Goal: Task Accomplishment & Management: Complete application form

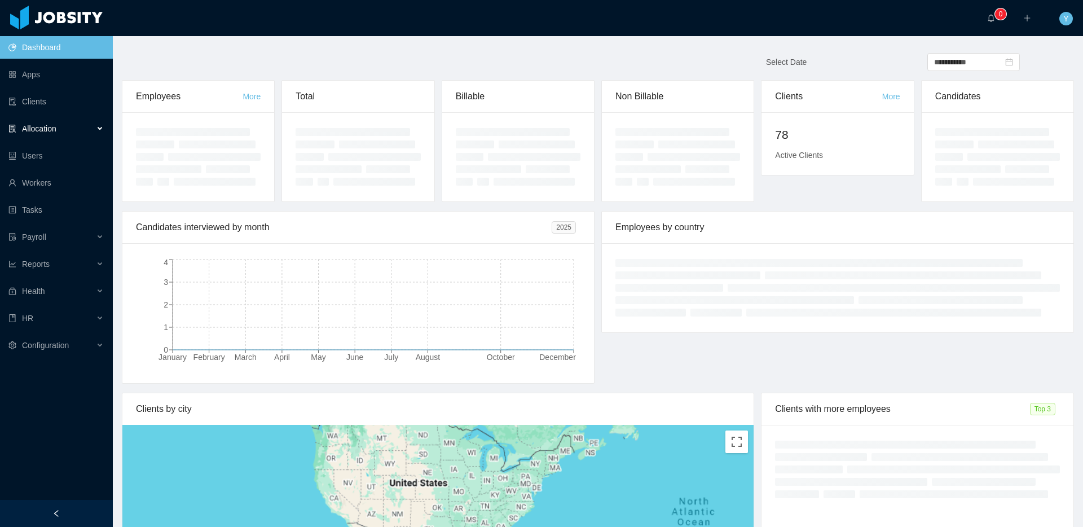
click at [71, 128] on div "Allocation" at bounding box center [56, 128] width 113 height 23
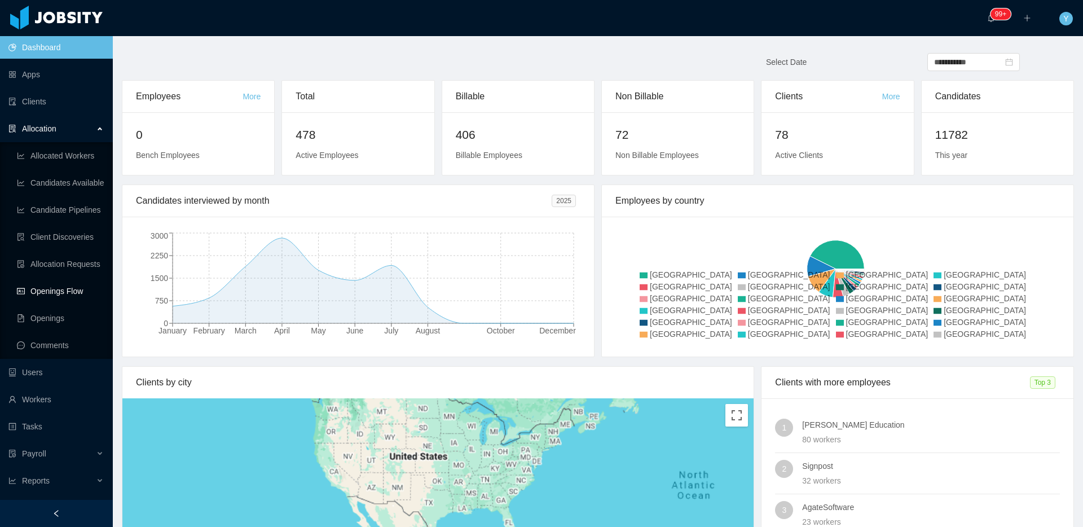
click at [41, 288] on link "Openings Flow" at bounding box center [60, 291] width 87 height 23
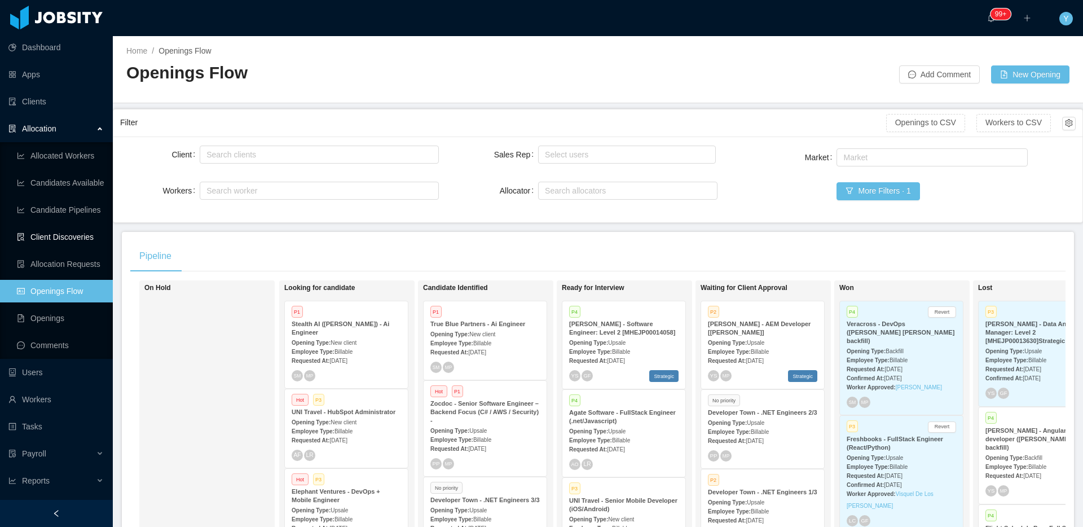
click at [53, 238] on link "Client Discoveries" at bounding box center [60, 237] width 87 height 23
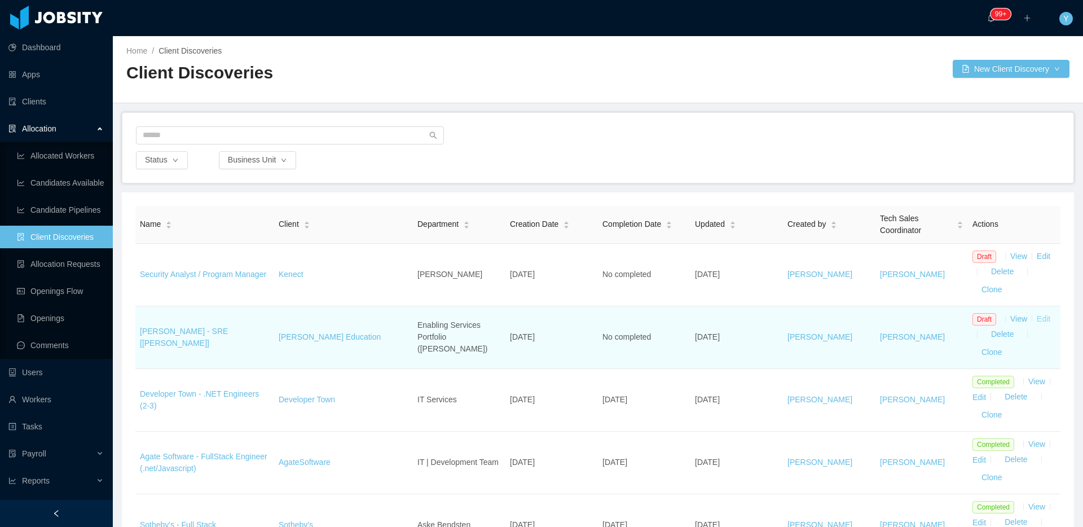
click at [1040, 320] on link "Edit" at bounding box center [1044, 318] width 14 height 9
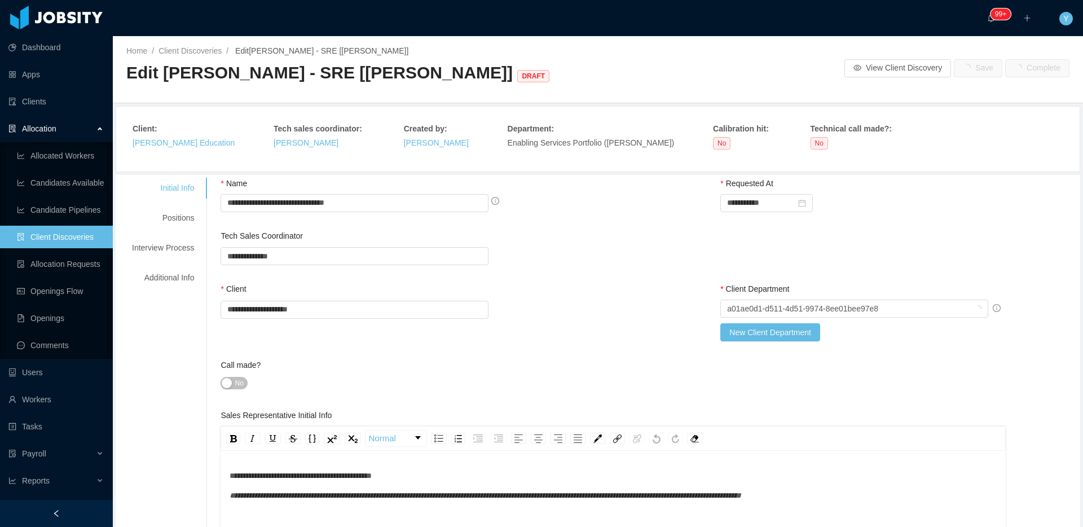
type input "*"
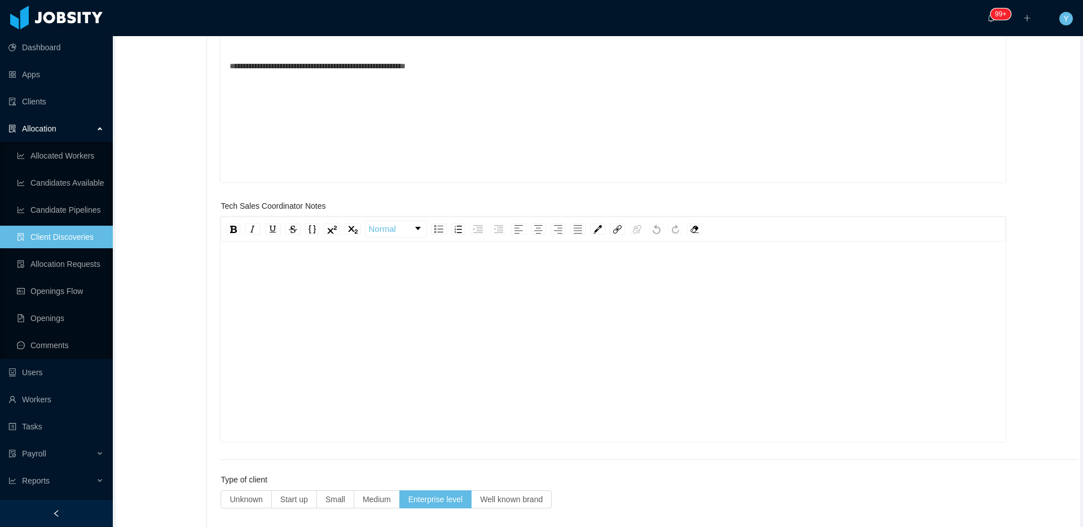
click at [608, 306] on div "rdw-editor" at bounding box center [614, 359] width 768 height 197
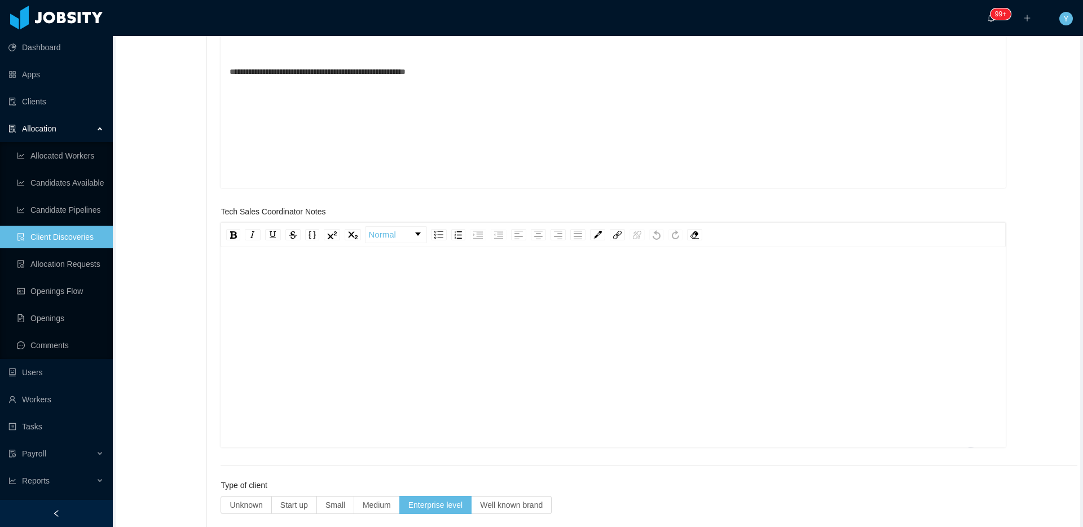
scroll to position [457, 0]
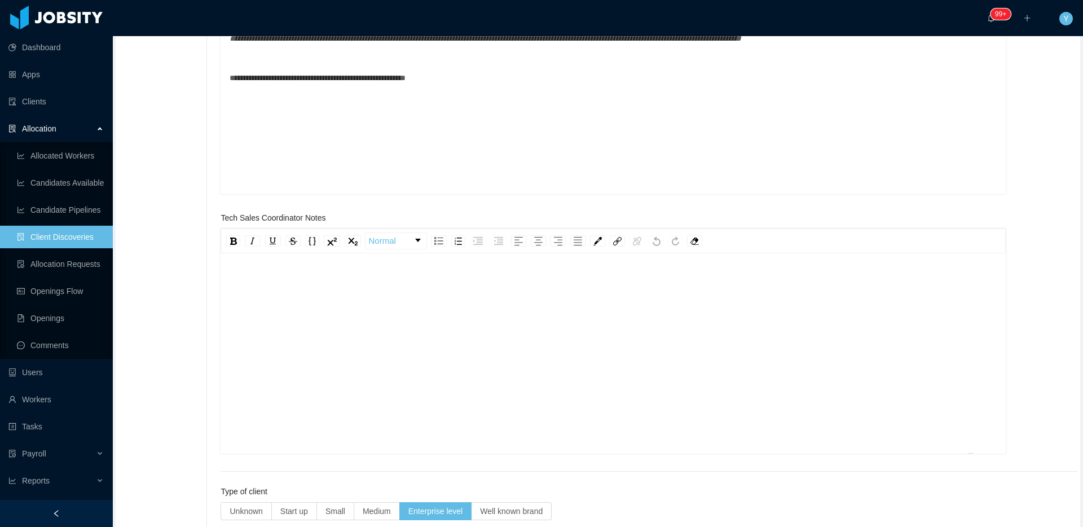
click at [531, 159] on div "**********" at bounding box center [614, 111] width 768 height 197
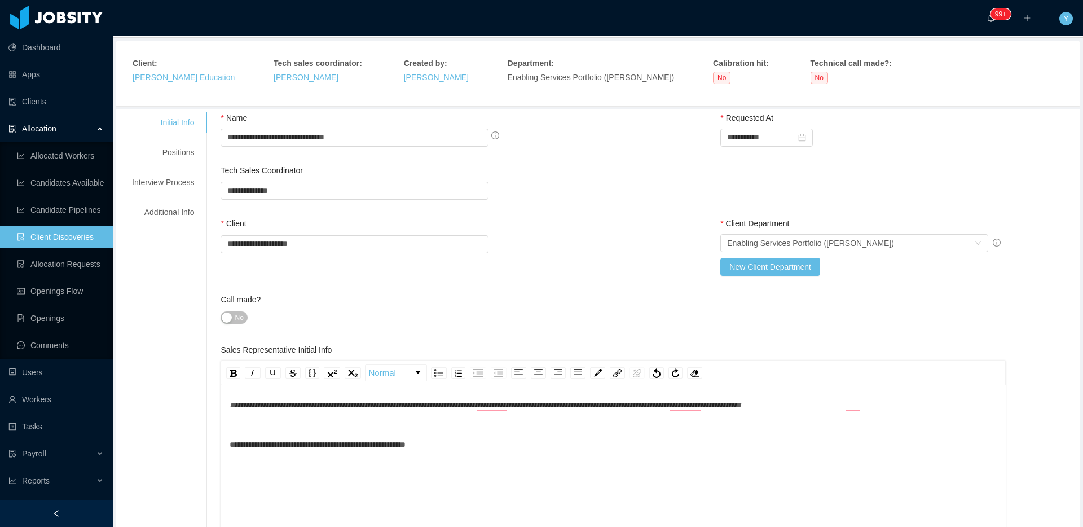
scroll to position [0, 0]
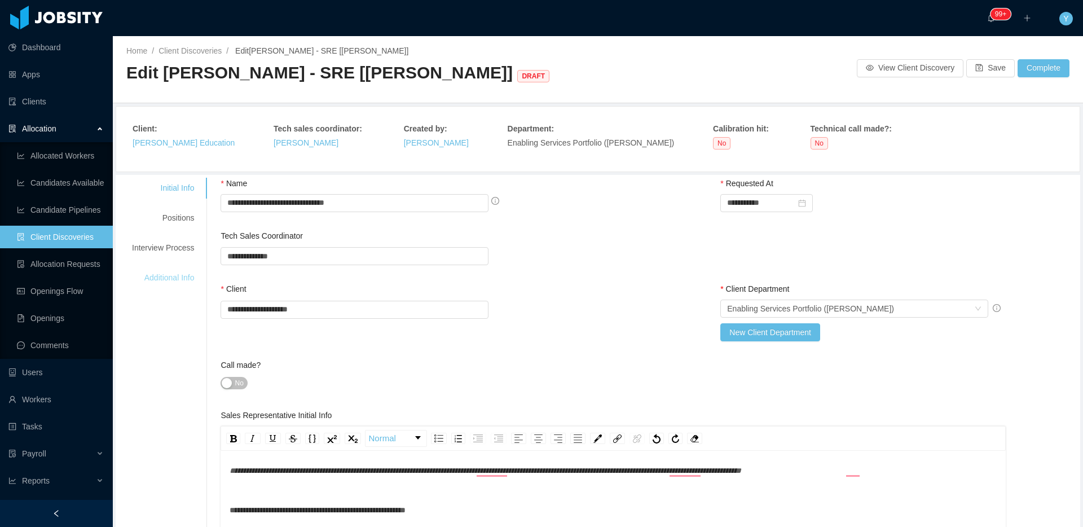
click at [173, 270] on div "Additional Info" at bounding box center [162, 277] width 89 height 21
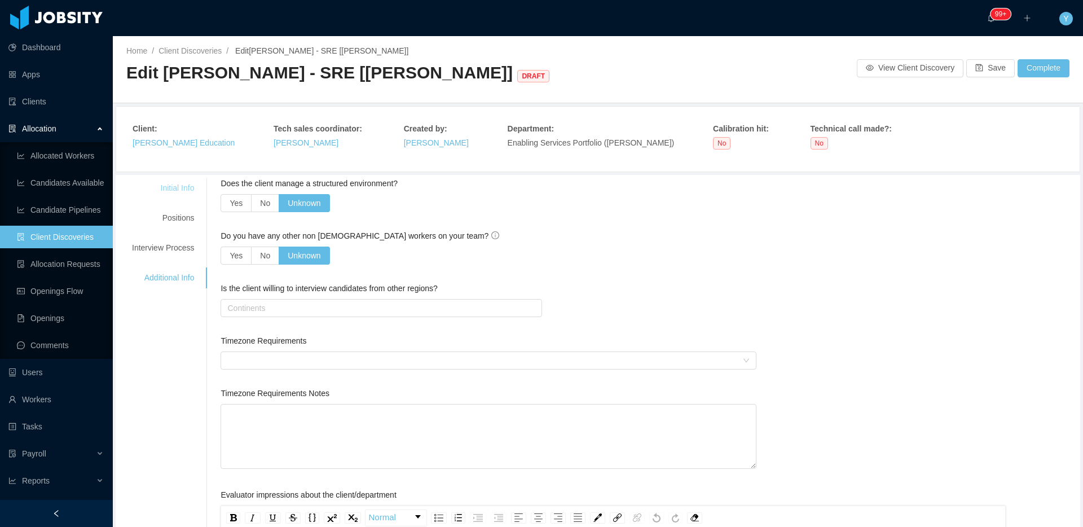
click at [188, 192] on div "Initial Info" at bounding box center [162, 188] width 89 height 21
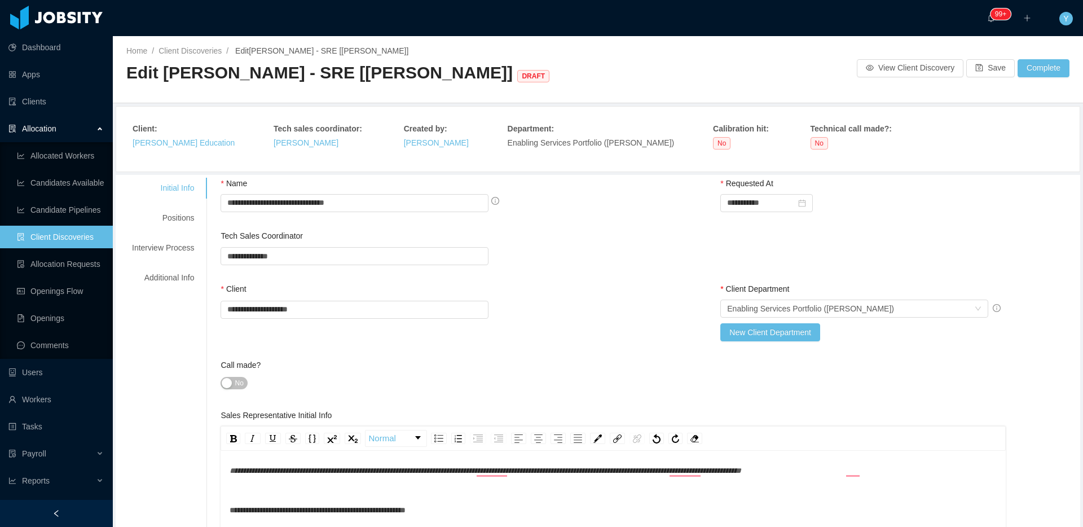
scroll to position [337, 0]
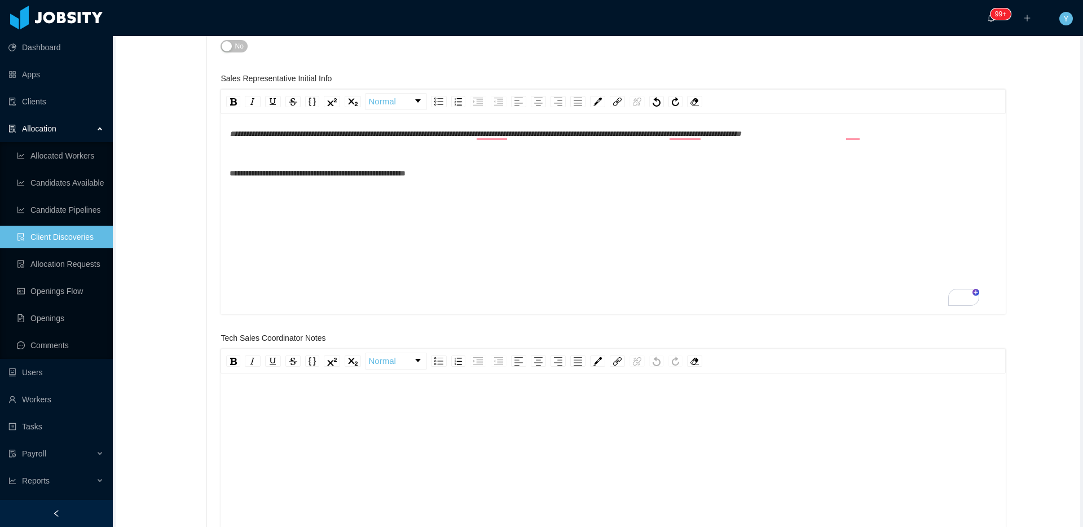
click at [373, 227] on div "**********" at bounding box center [614, 206] width 768 height 197
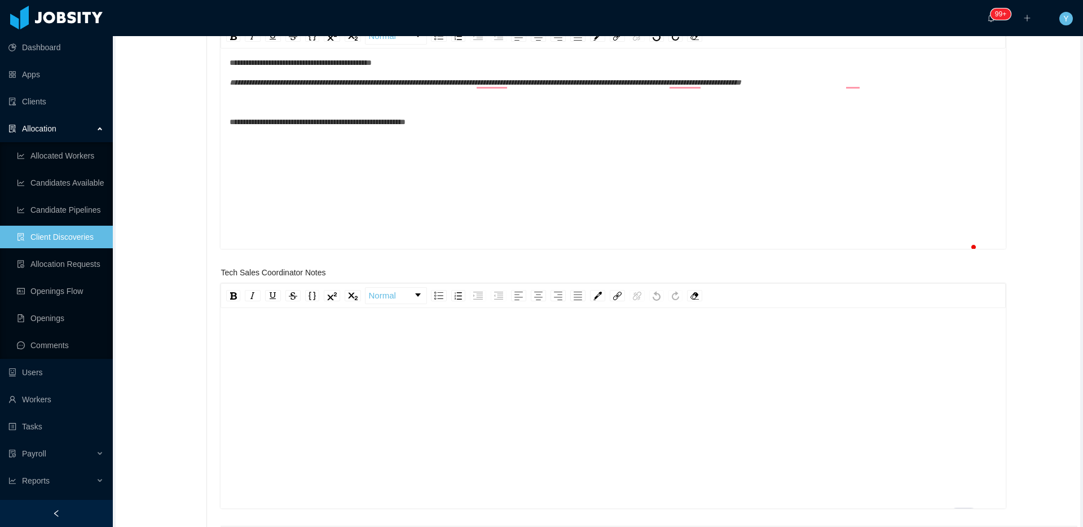
scroll to position [0, 0]
